Goal: Find specific page/section: Find specific page/section

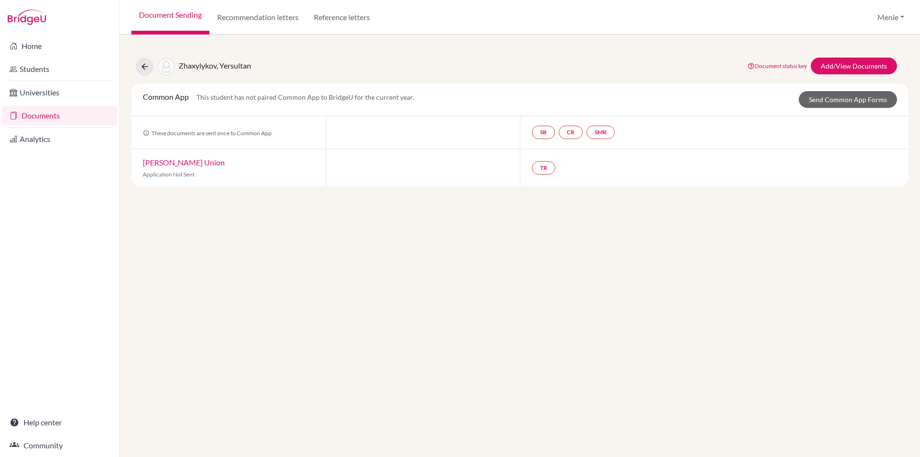
click at [47, 114] on link "Documents" at bounding box center [60, 115] width 116 height 19
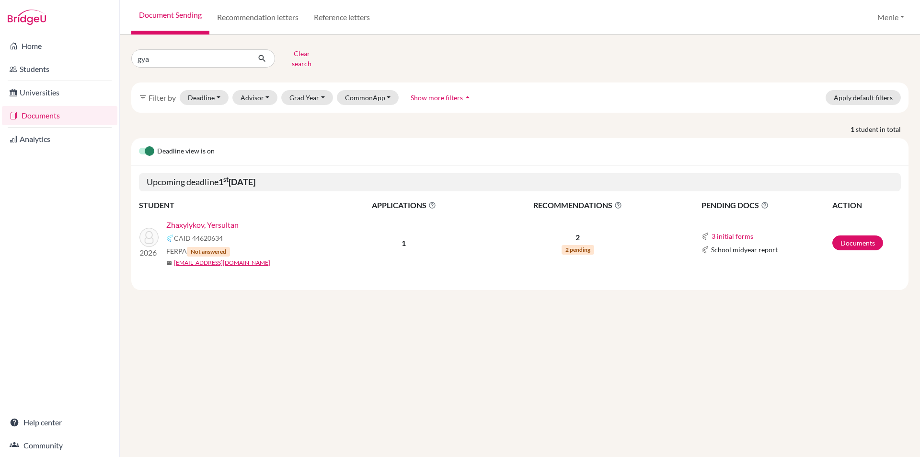
type input "Gyan"
click at [265, 56] on icon "submit" at bounding box center [262, 59] width 10 height 10
click at [856, 235] on link "Documents" at bounding box center [858, 242] width 51 height 15
